Goal: Transaction & Acquisition: Purchase product/service

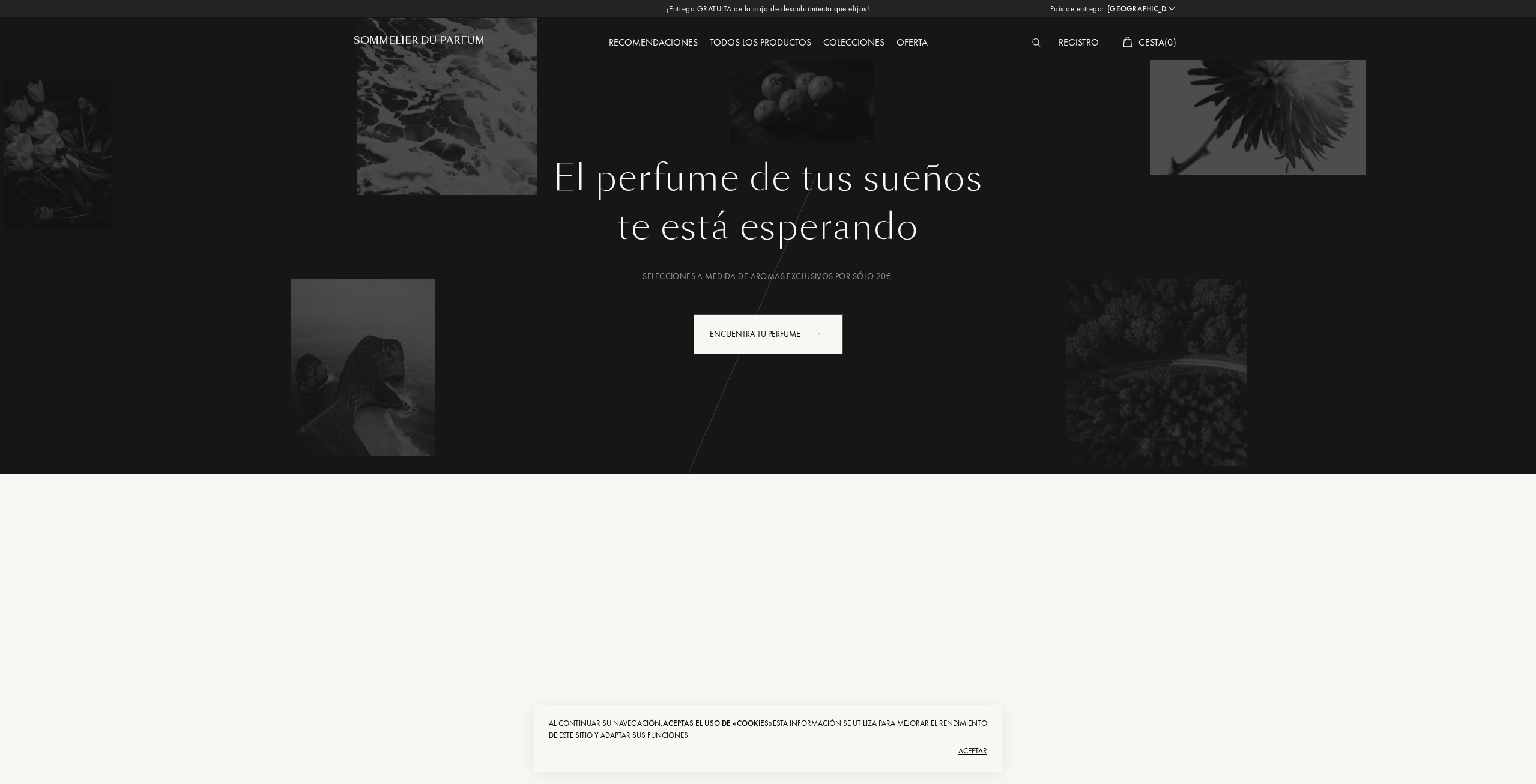
select select "ES"
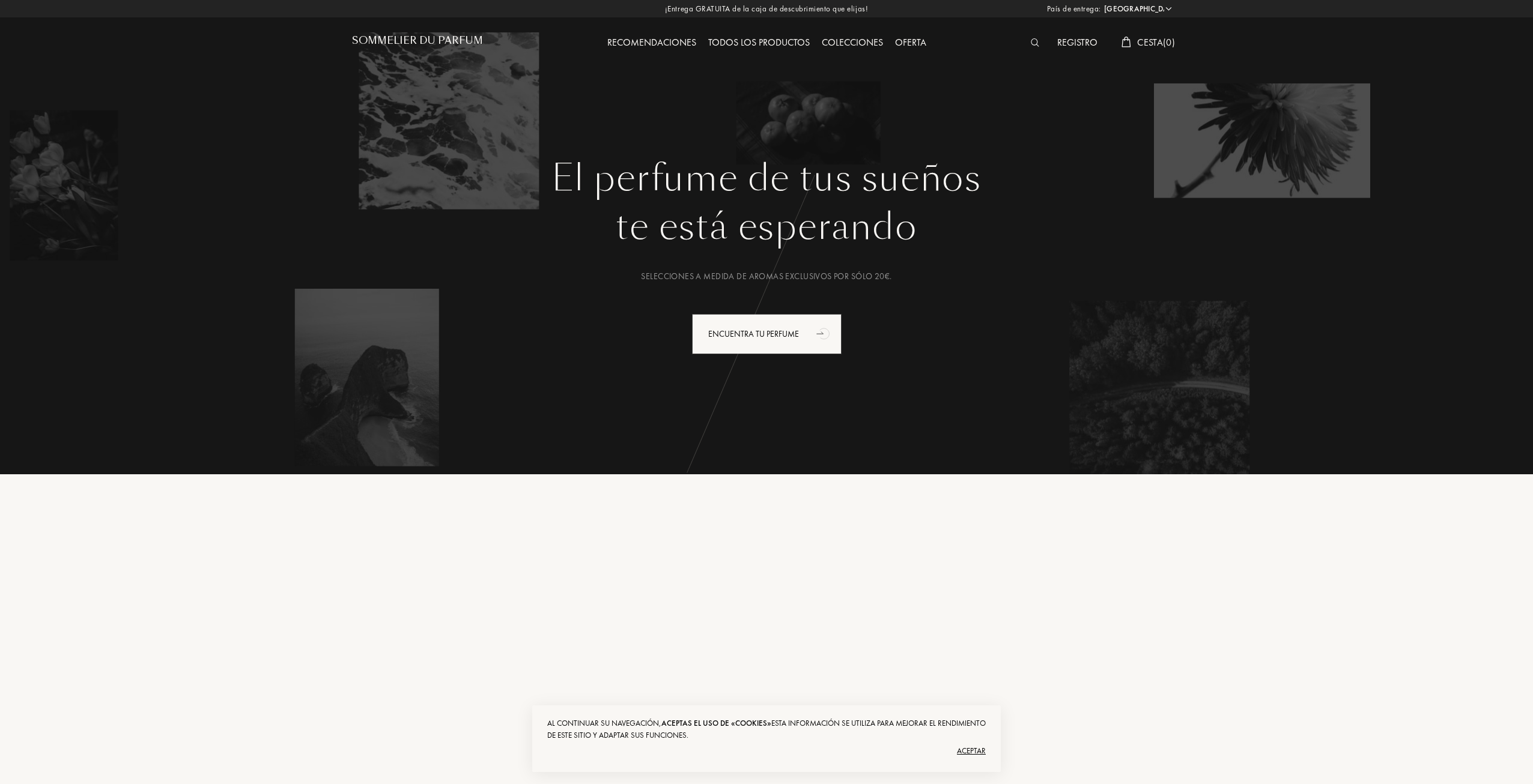
click at [979, 749] on div "Aceptar" at bounding box center [766, 751] width 438 height 19
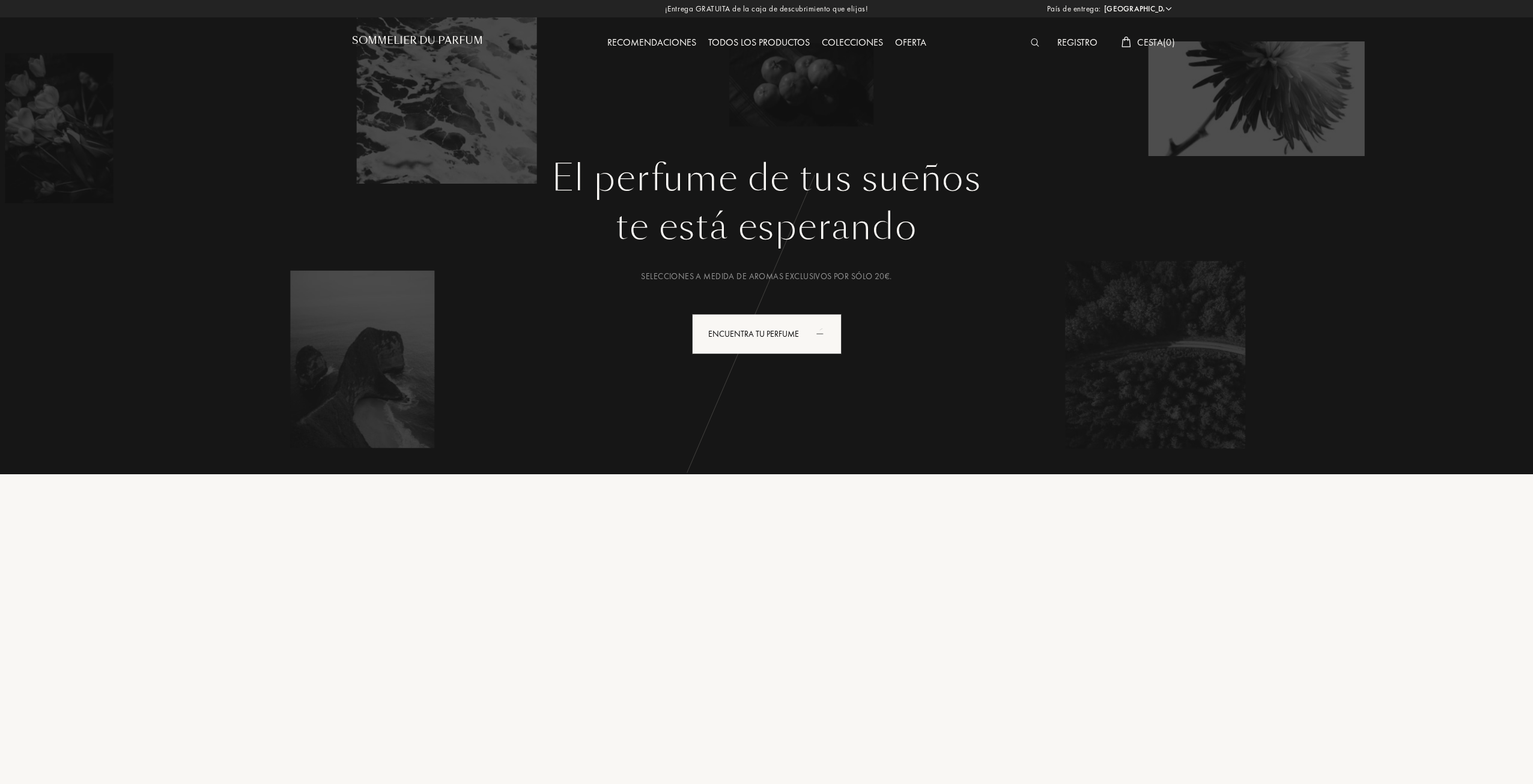
click at [798, 58] on div "Recomendaciones Todos los productos Colecciones Oferta" at bounding box center [766, 33] width 414 height 66
click at [773, 38] on div "Todos los productos" at bounding box center [758, 43] width 113 height 15
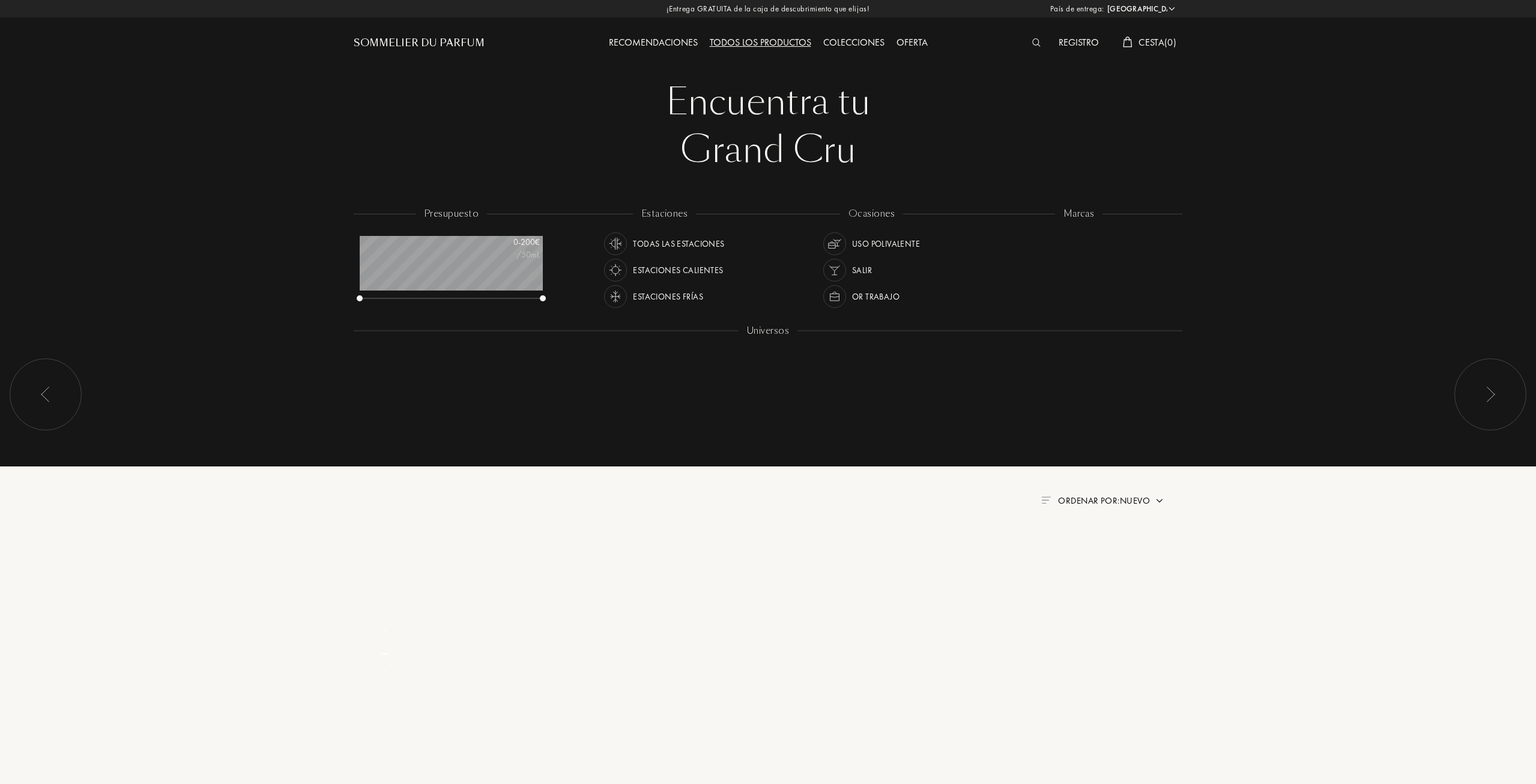
select select "ES"
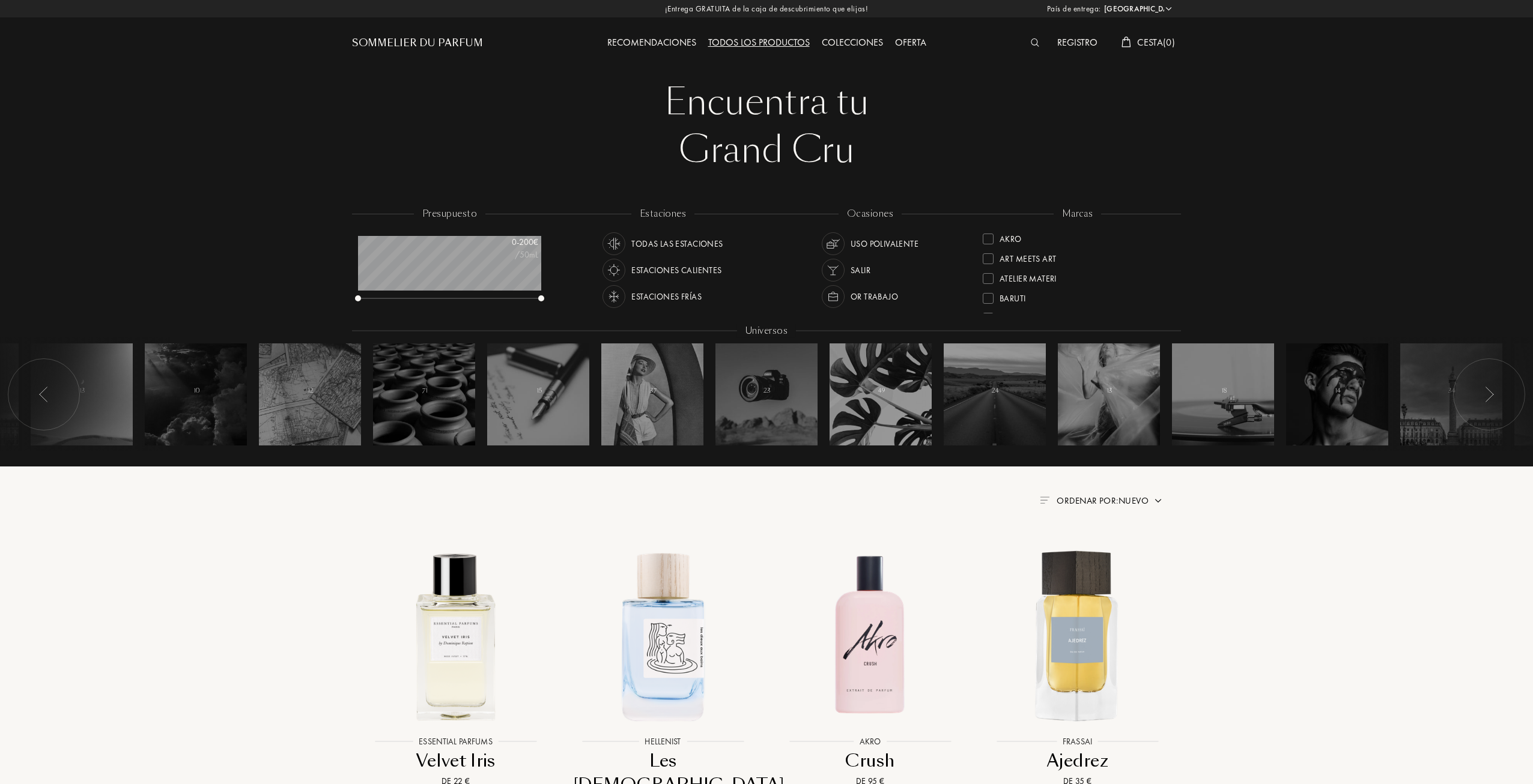
click at [1033, 41] on img at bounding box center [1034, 42] width 9 height 9
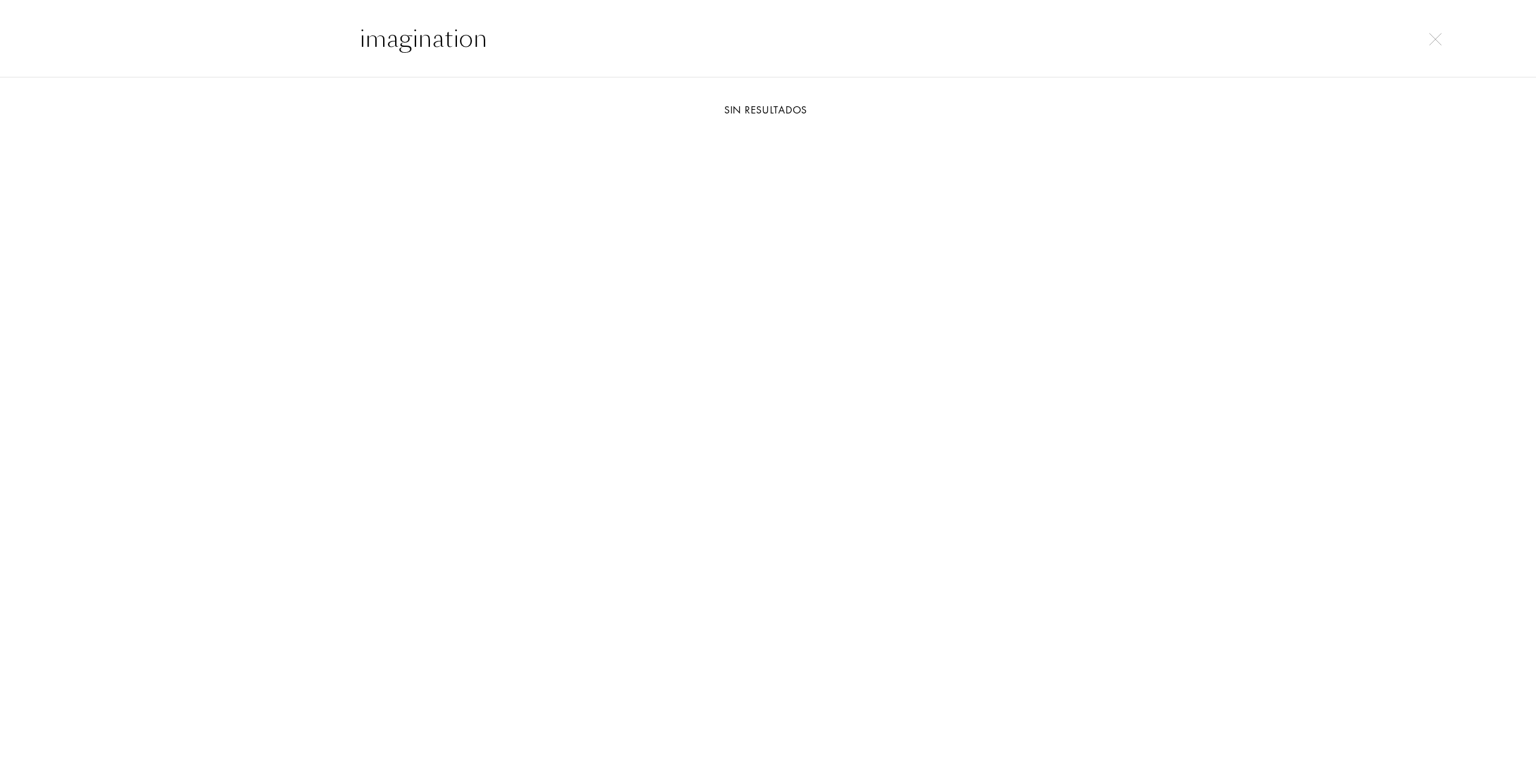
drag, startPoint x: 562, startPoint y: 44, endPoint x: -1, endPoint y: 30, distance: 563.2
type input "[PERSON_NAME]"
